Goal: Find specific page/section

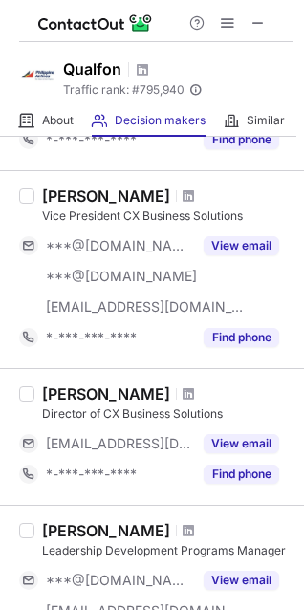
scroll to position [723, 0]
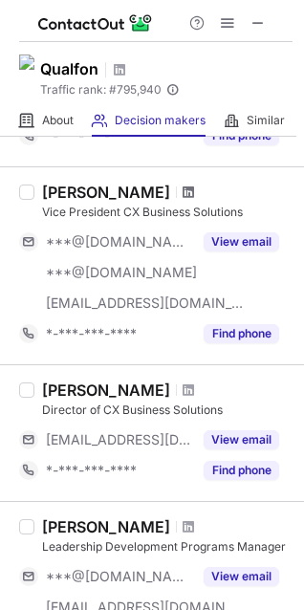
click at [183, 192] on span at bounding box center [188, 191] width 11 height 15
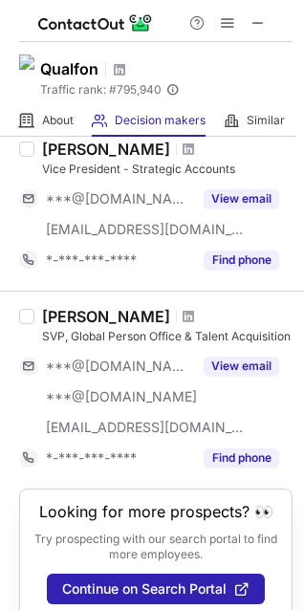
scroll to position [1433, 0]
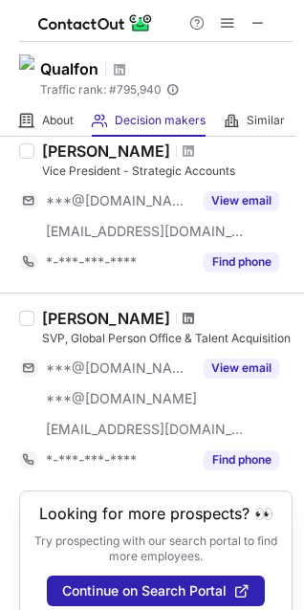
click at [183, 319] on span at bounding box center [188, 318] width 11 height 15
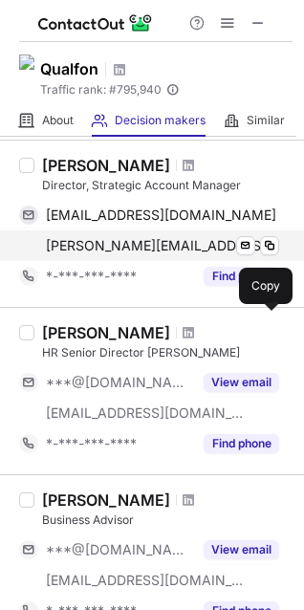
scroll to position [83, 0]
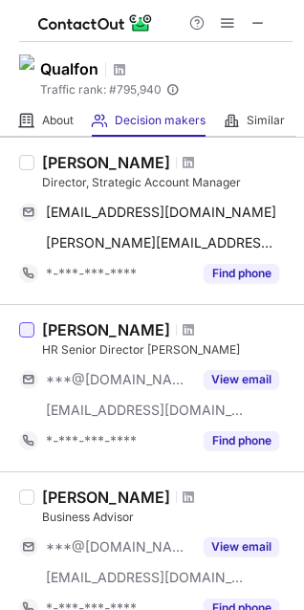
click at [30, 333] on div at bounding box center [26, 329] width 15 height 15
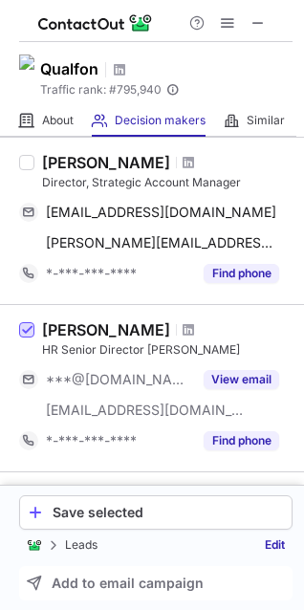
click at [30, 333] on span at bounding box center [26, 330] width 15 height 15
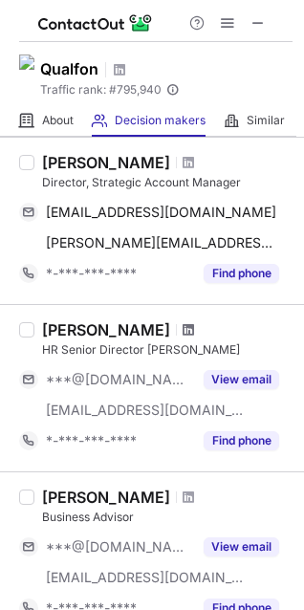
click at [194, 327] on span at bounding box center [188, 329] width 11 height 15
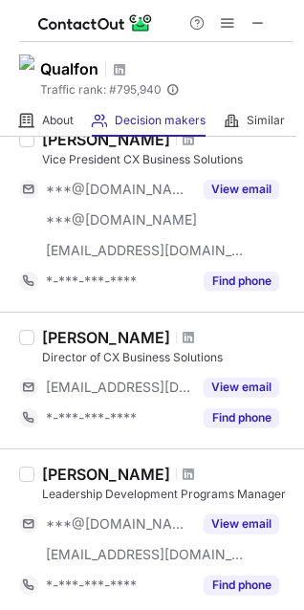
scroll to position [779, 0]
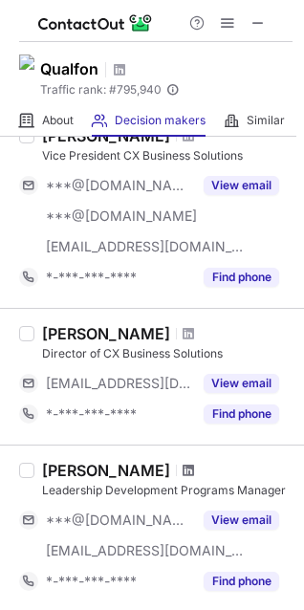
click at [183, 471] on span at bounding box center [188, 470] width 11 height 15
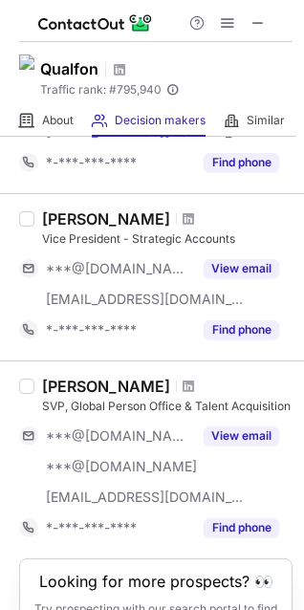
scroll to position [1473, 0]
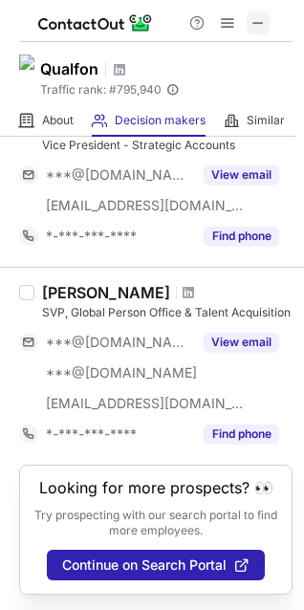
click at [253, 25] on span at bounding box center [257, 22] width 15 height 15
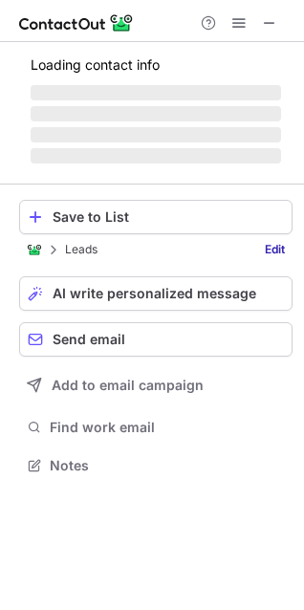
scroll to position [524, 304]
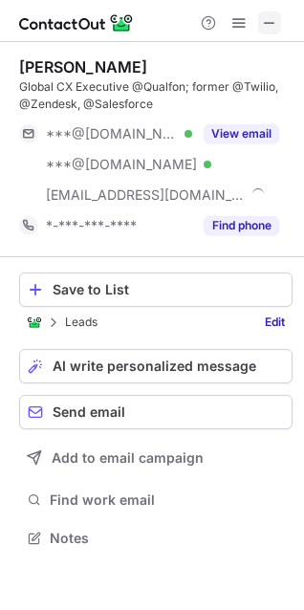
click at [263, 18] on span at bounding box center [269, 22] width 15 height 15
click at [268, 21] on span at bounding box center [269, 22] width 15 height 15
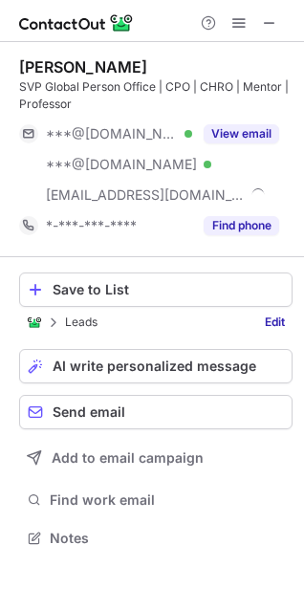
scroll to position [524, 304]
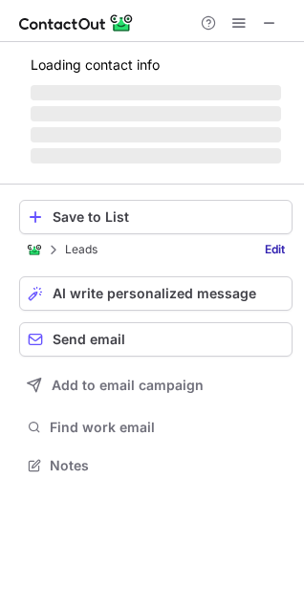
scroll to position [476, 304]
